Goal: Transaction & Acquisition: Purchase product/service

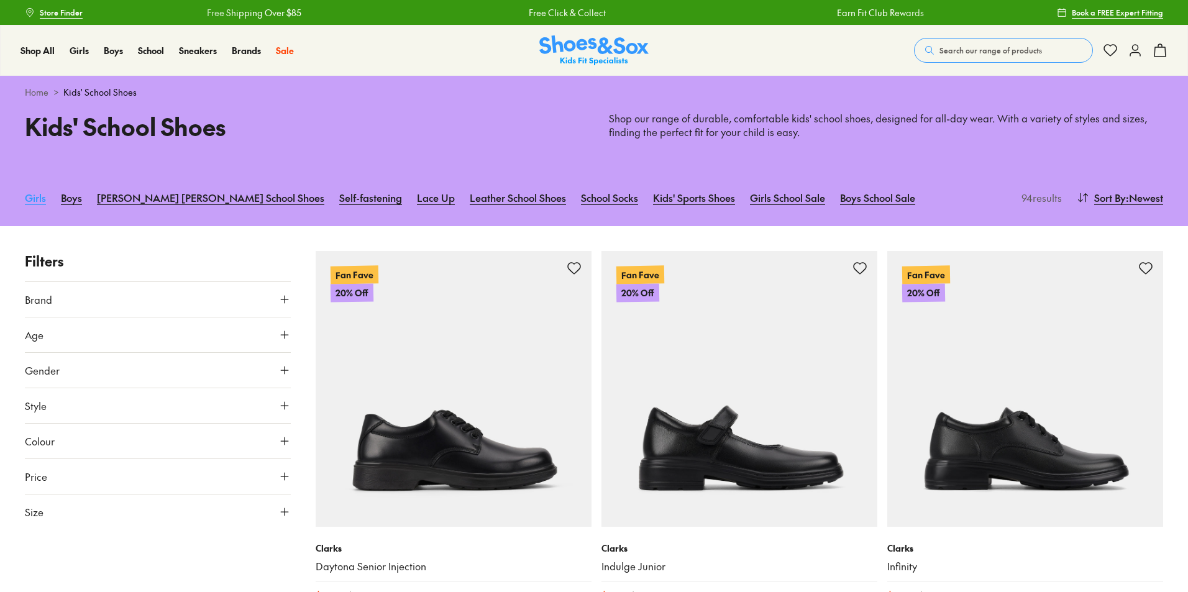
click at [40, 201] on link "Girls" at bounding box center [35, 197] width 21 height 27
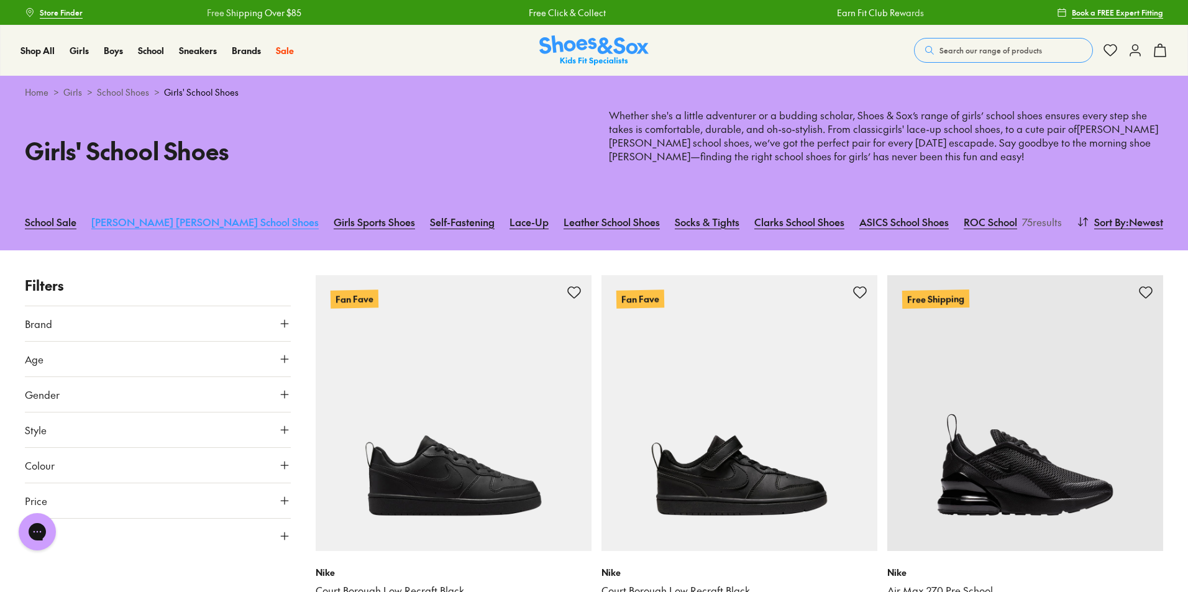
click at [174, 221] on link "[PERSON_NAME] [PERSON_NAME] School Shoes" at bounding box center [204, 221] width 227 height 27
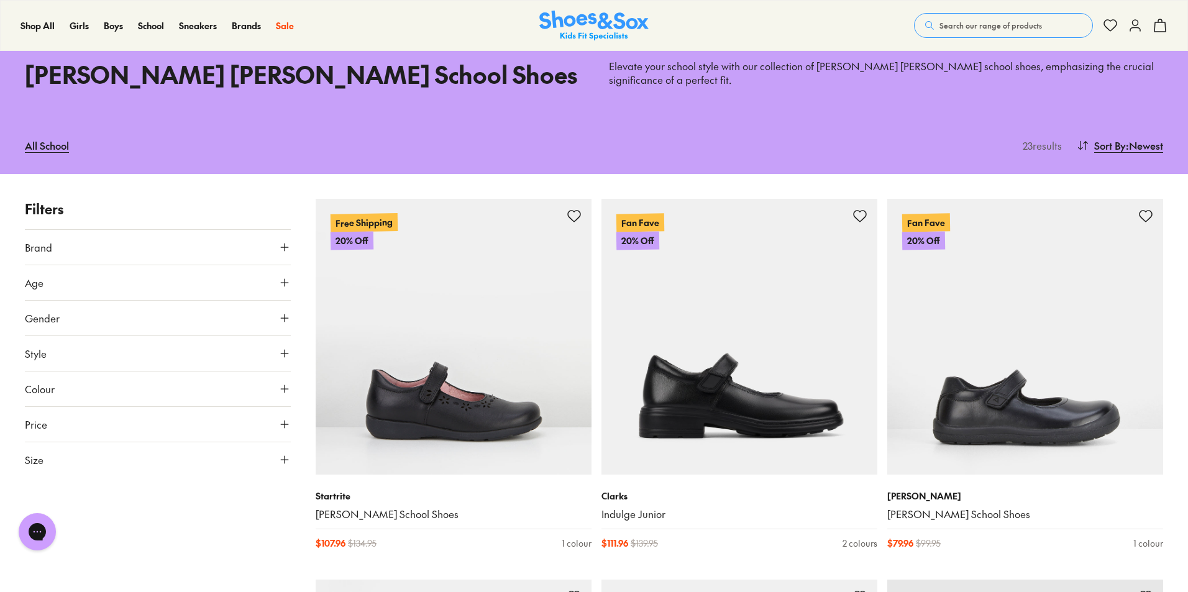
scroll to position [124, 0]
